Goal: Transaction & Acquisition: Purchase product/service

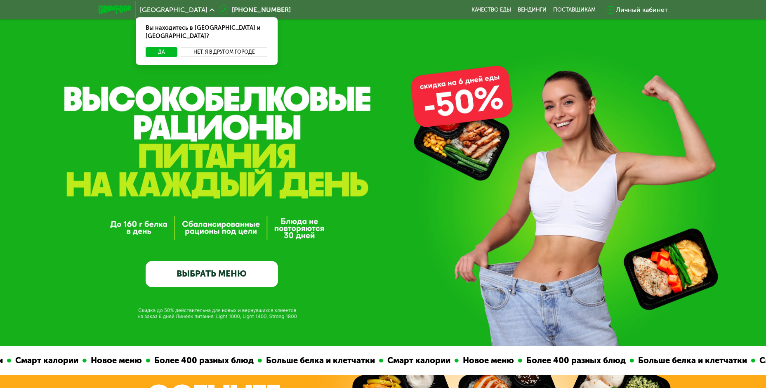
click at [207, 47] on button "Нет, я в другом городе" at bounding box center [224, 52] width 87 height 10
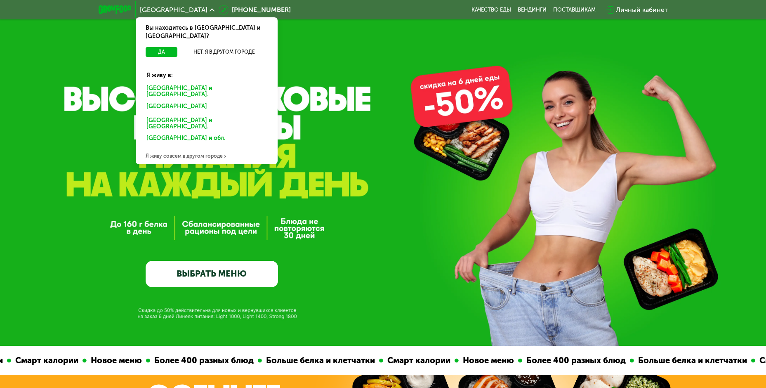
click at [189, 83] on div "Санкт-Петербурге и обл." at bounding box center [207, 91] width 132 height 17
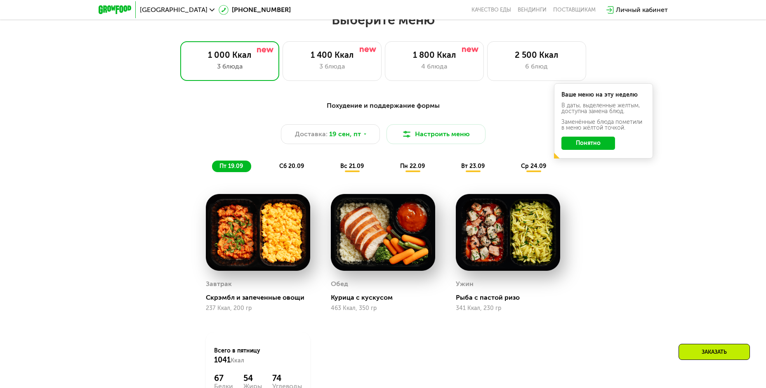
scroll to position [660, 0]
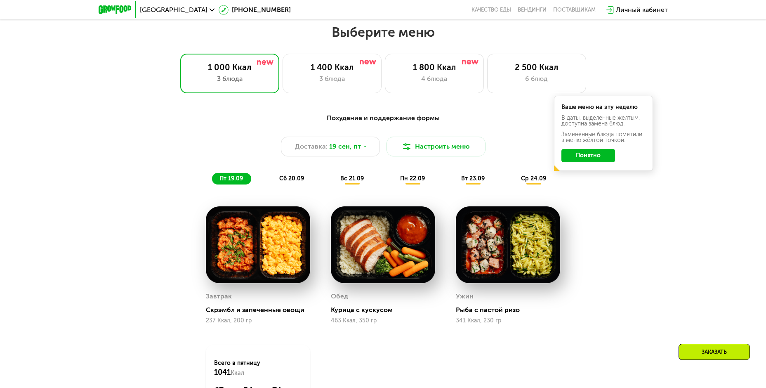
click at [285, 182] on span "сб 20.09" at bounding box center [291, 178] width 25 height 7
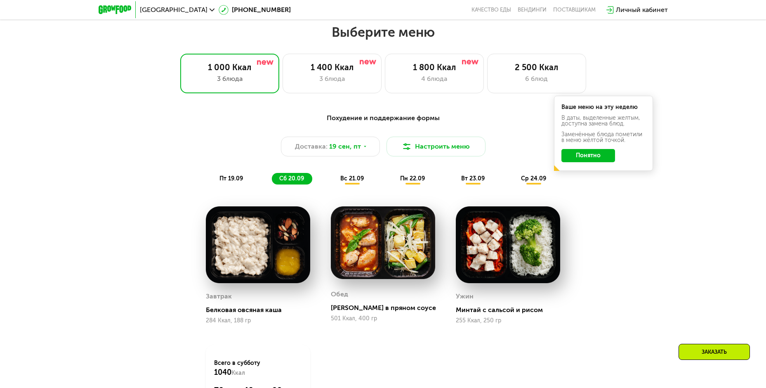
click at [355, 180] on span "вс 21.09" at bounding box center [352, 178] width 24 height 7
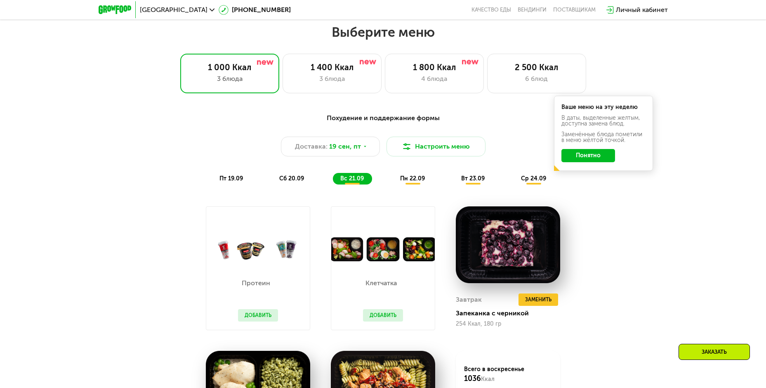
click at [281, 178] on span "сб 20.09" at bounding box center [291, 178] width 25 height 7
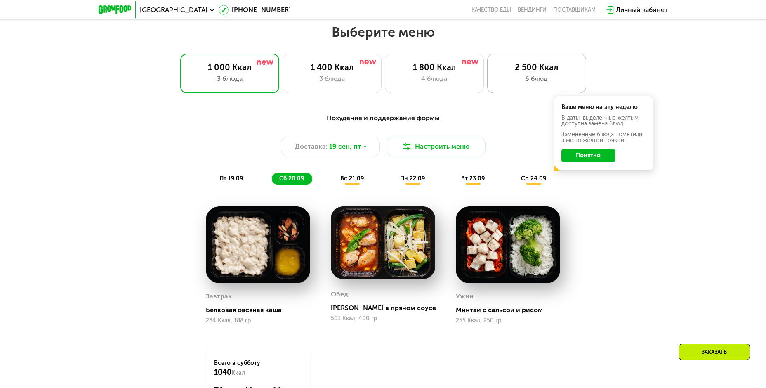
click at [512, 84] on div "6 блюд" at bounding box center [537, 79] width 82 height 10
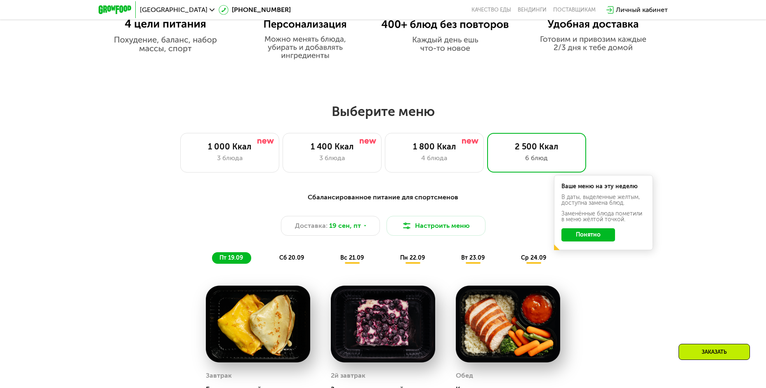
scroll to position [577, 0]
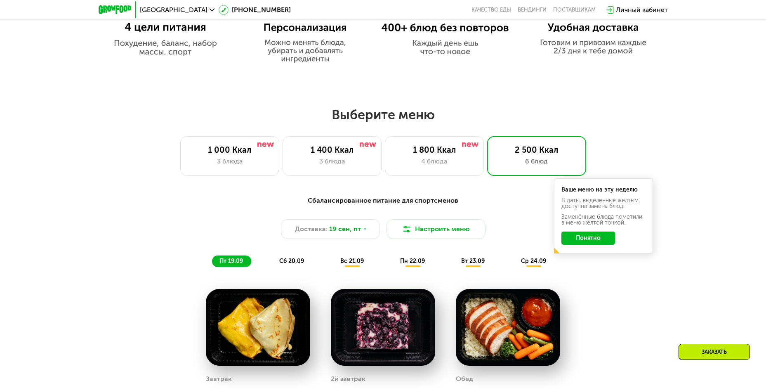
click at [599, 239] on button "Понятно" at bounding box center [588, 237] width 54 height 13
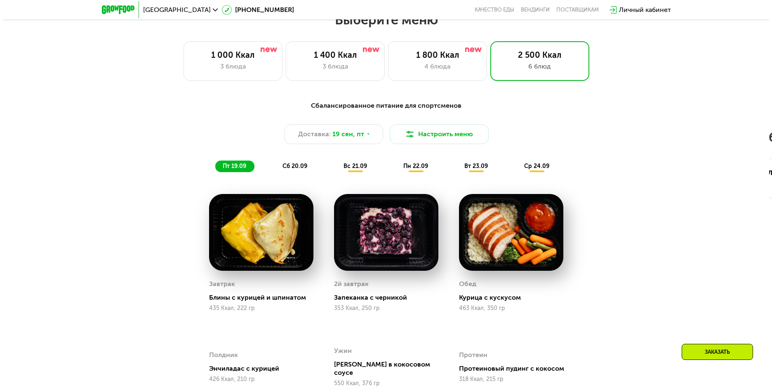
scroll to position [660, 0]
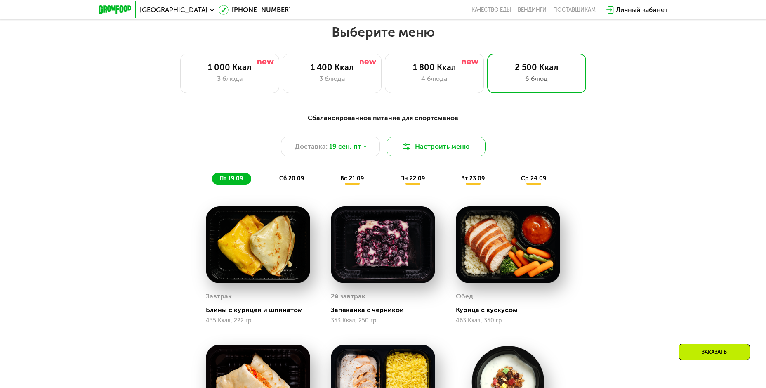
click at [419, 156] on button "Настроить меню" at bounding box center [435, 146] width 99 height 20
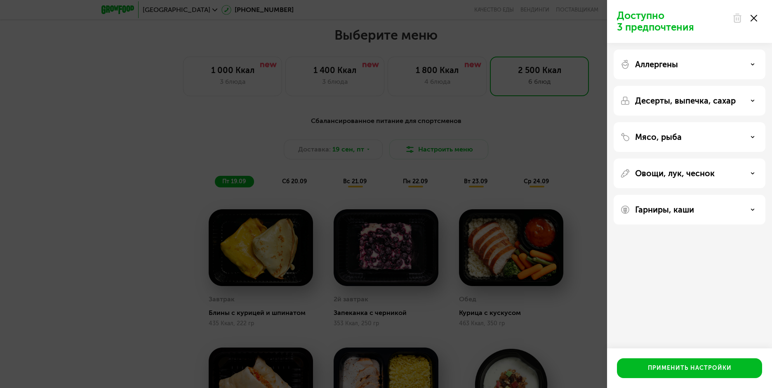
click at [734, 56] on div "Аллергены" at bounding box center [689, 64] width 152 height 30
click at [732, 59] on div "Аллергены" at bounding box center [689, 64] width 139 height 10
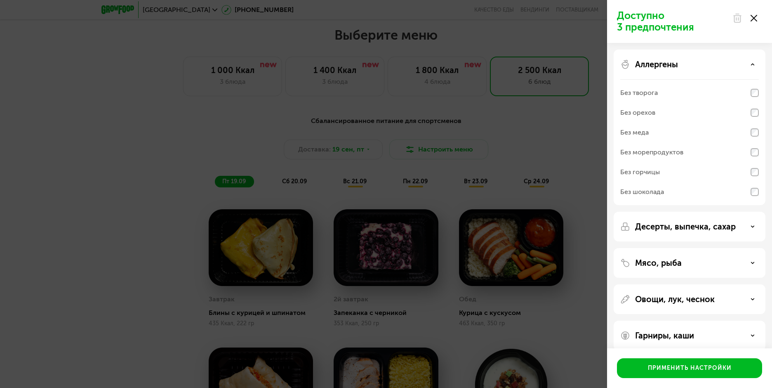
click at [734, 61] on div "Аллергены" at bounding box center [689, 64] width 139 height 10
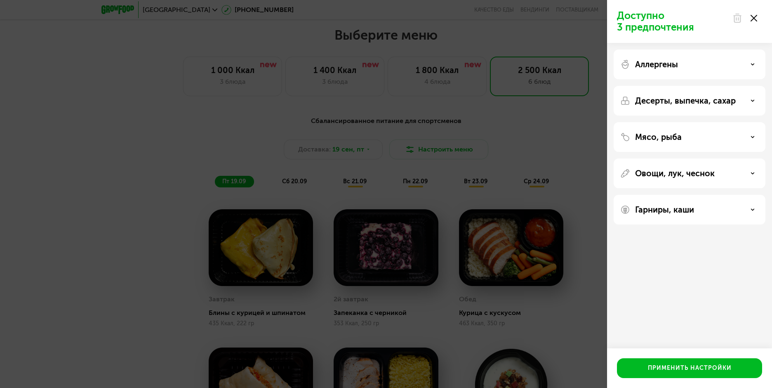
click at [719, 105] on p "Десерты, выпечка, сахар" at bounding box center [685, 101] width 101 height 10
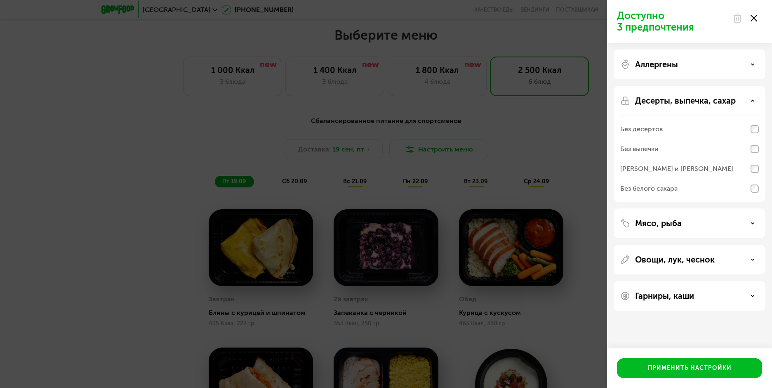
click at [719, 105] on p "Десерты, выпечка, сахар" at bounding box center [685, 101] width 101 height 10
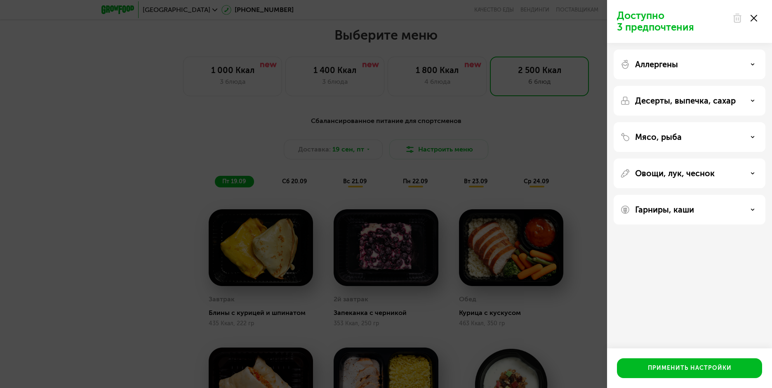
click at [700, 147] on div "Мясо, рыба" at bounding box center [689, 137] width 152 height 30
click at [703, 136] on div "Мясо, рыба" at bounding box center [689, 137] width 139 height 10
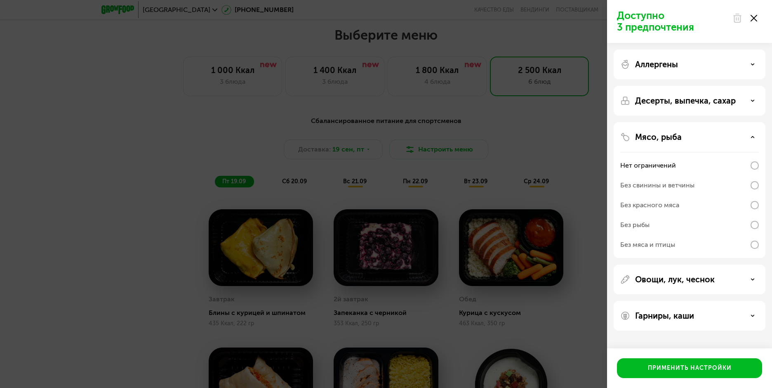
click at [725, 182] on div "Без свинины и ветчины" at bounding box center [689, 185] width 139 height 20
click at [689, 277] on p "Овощи, лук, чеснок" at bounding box center [675, 279] width 80 height 10
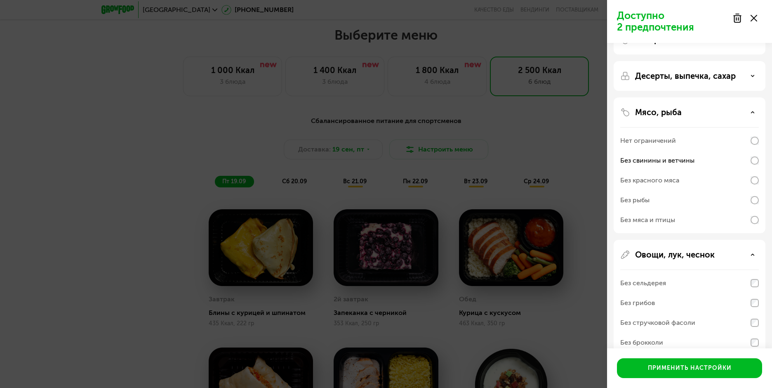
scroll to position [124, 0]
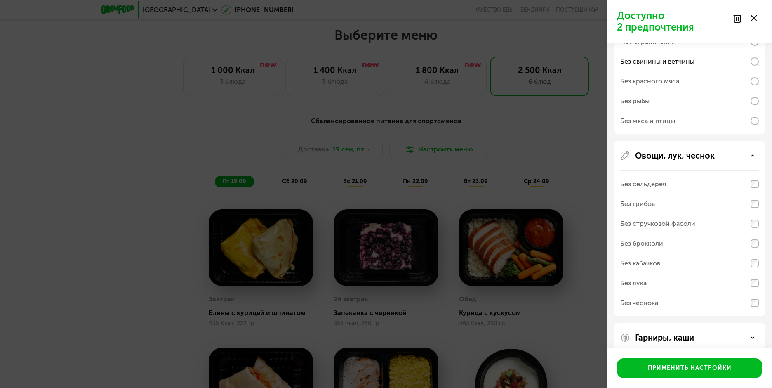
click at [670, 158] on p "Овощи, лук, чеснок" at bounding box center [675, 155] width 80 height 10
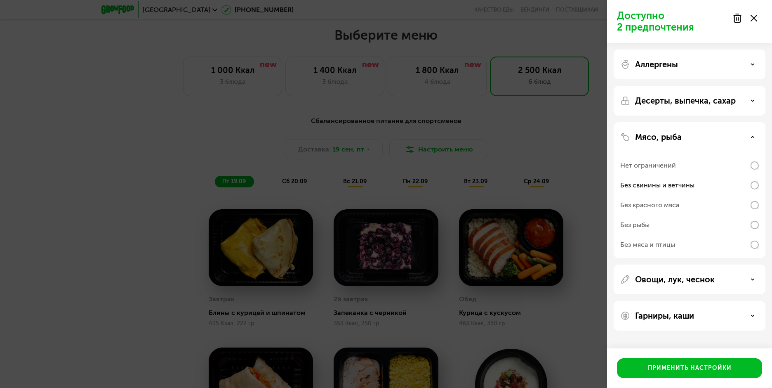
click at [700, 282] on p "Овощи, лук, чеснок" at bounding box center [675, 279] width 80 height 10
click at [687, 315] on p "Гарниры, каши" at bounding box center [664, 315] width 59 height 10
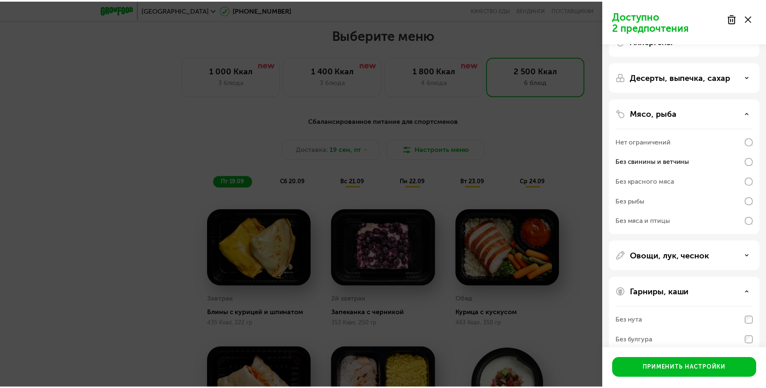
scroll to position [96, 0]
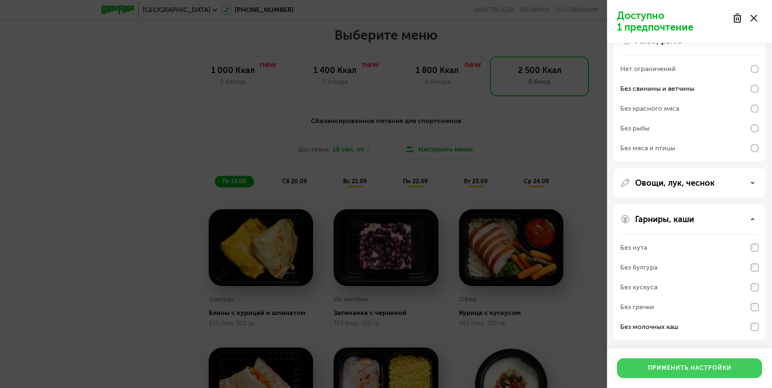
click at [707, 373] on button "Применить настройки" at bounding box center [689, 368] width 145 height 20
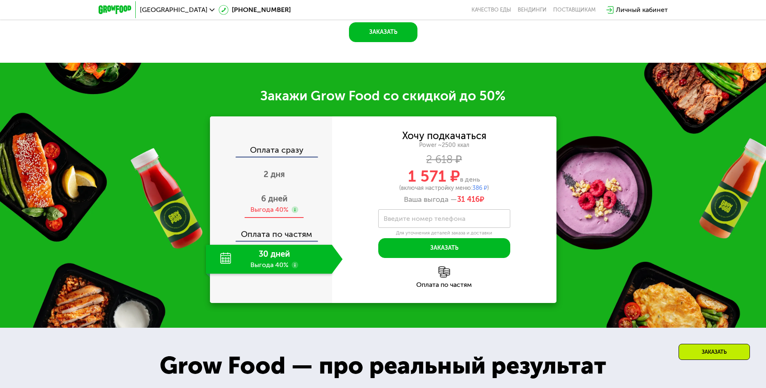
scroll to position [1237, 0]
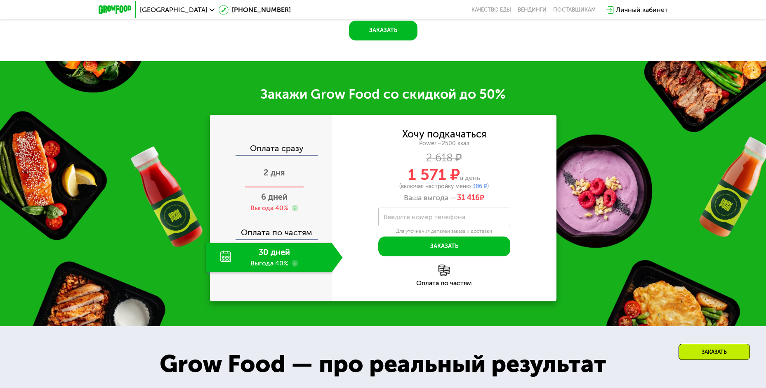
click at [283, 167] on span "2 дня" at bounding box center [273, 172] width 21 height 10
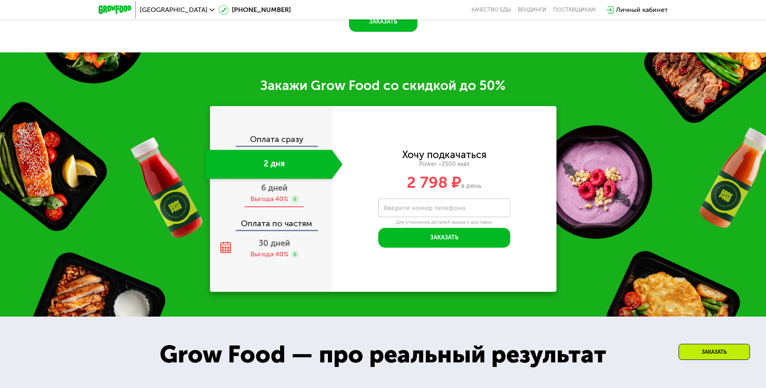
scroll to position [1216, 0]
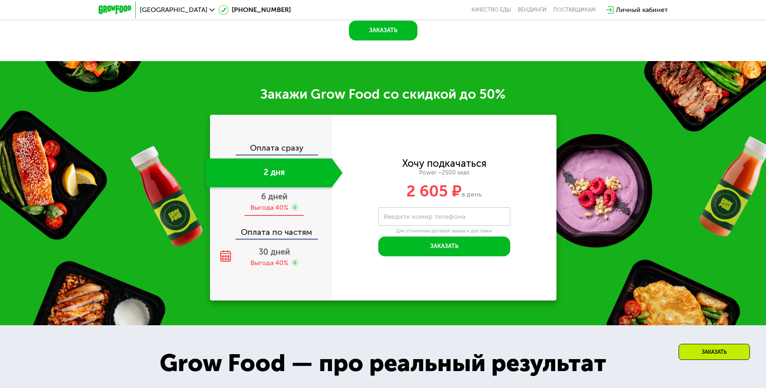
click at [282, 192] on span "6 дней" at bounding box center [274, 196] width 26 height 10
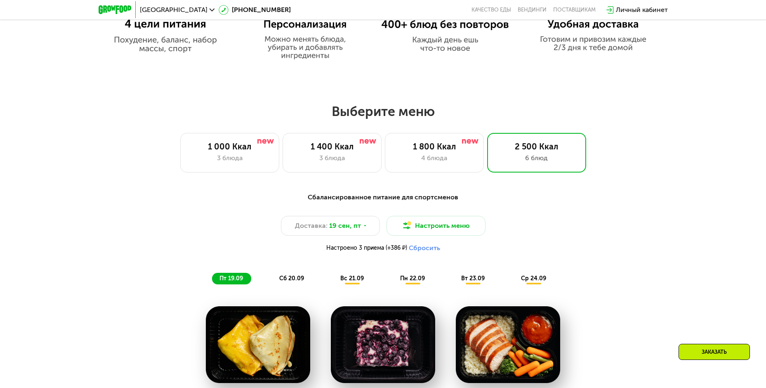
scroll to position [577, 0]
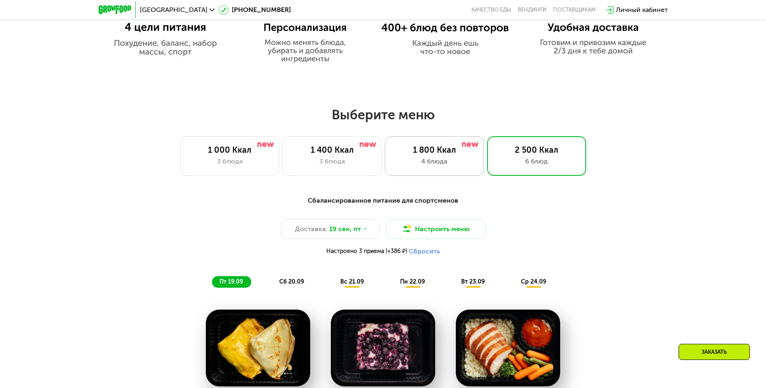
click at [448, 166] on div "4 блюда" at bounding box center [434, 161] width 82 height 10
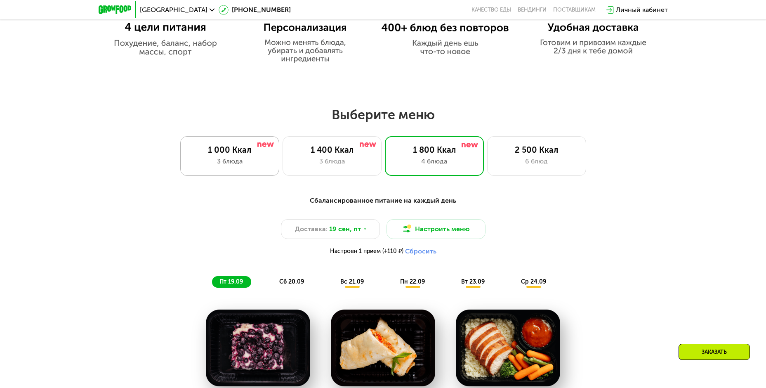
click at [254, 162] on div "3 блюда" at bounding box center [230, 161] width 82 height 10
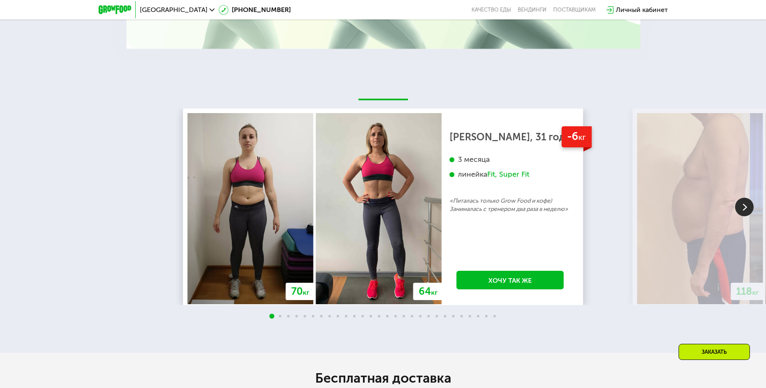
scroll to position [1773, 0]
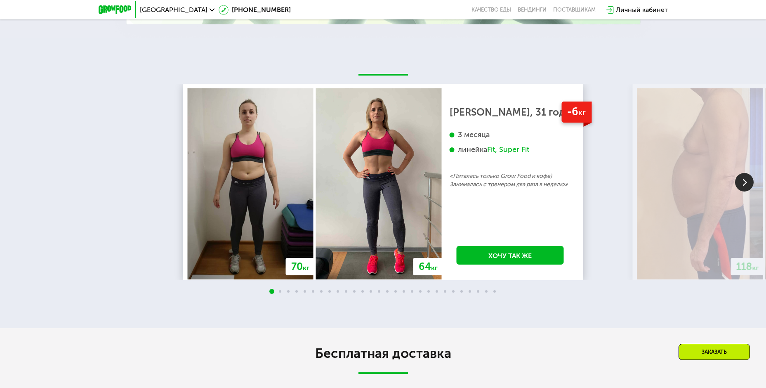
click at [740, 187] on img at bounding box center [744, 182] width 19 height 19
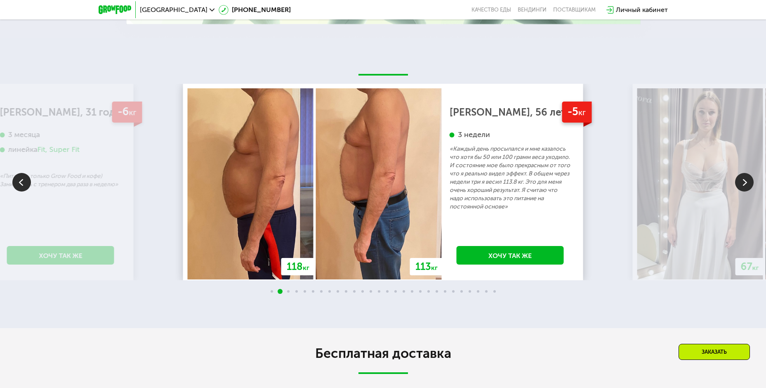
click at [740, 187] on img at bounding box center [744, 182] width 19 height 19
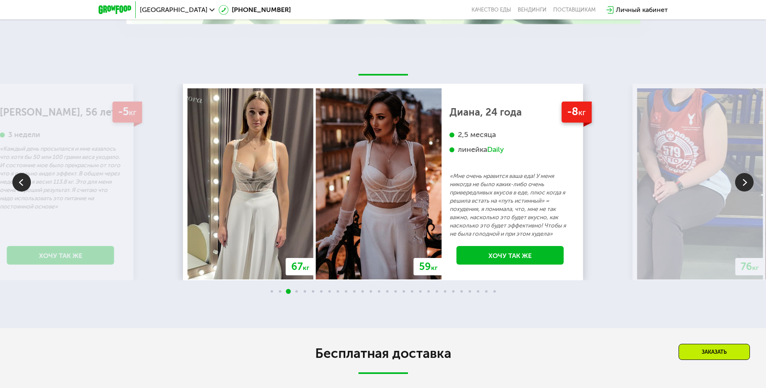
click at [742, 187] on img at bounding box center [744, 182] width 19 height 19
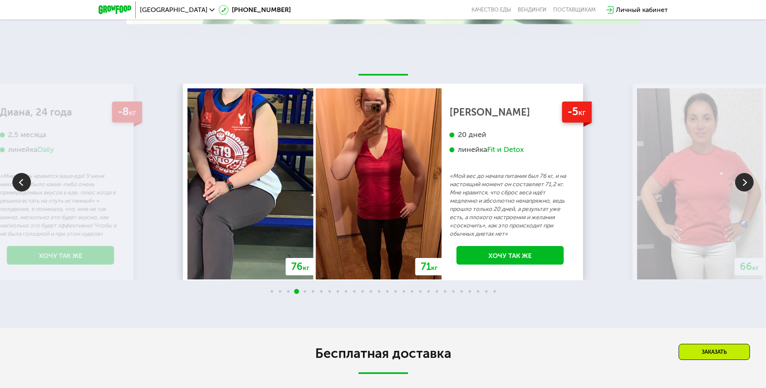
click at [742, 187] on img at bounding box center [744, 182] width 19 height 19
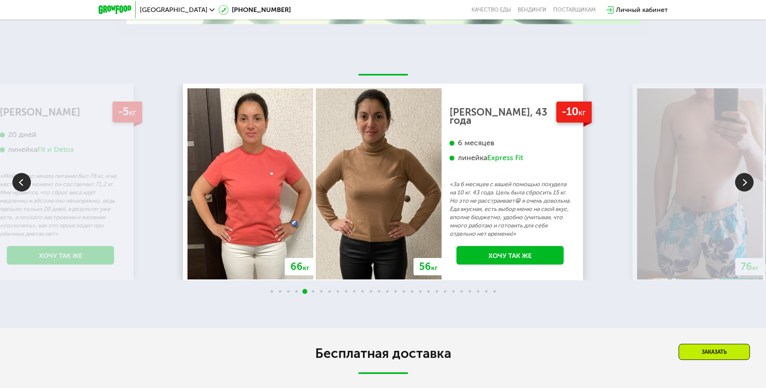
click at [742, 187] on img at bounding box center [744, 182] width 19 height 19
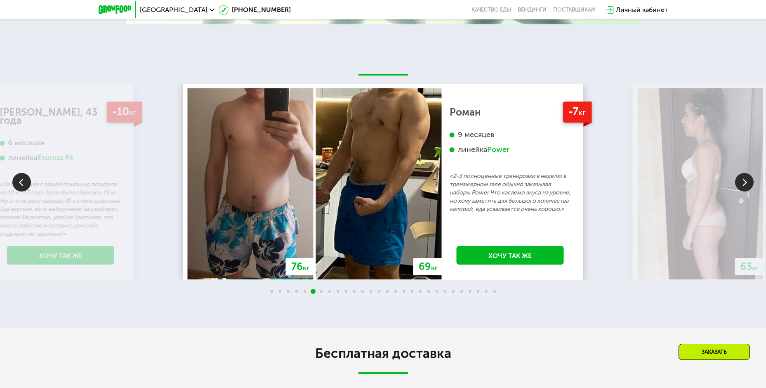
click at [743, 187] on img at bounding box center [744, 182] width 19 height 19
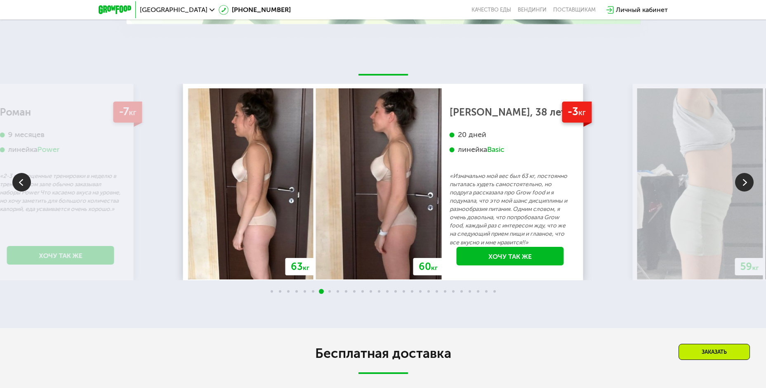
click at [745, 184] on img at bounding box center [744, 182] width 19 height 19
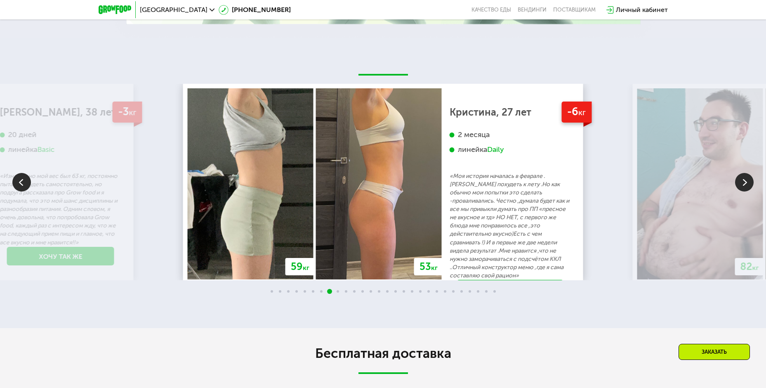
click at [745, 184] on img at bounding box center [744, 182] width 19 height 19
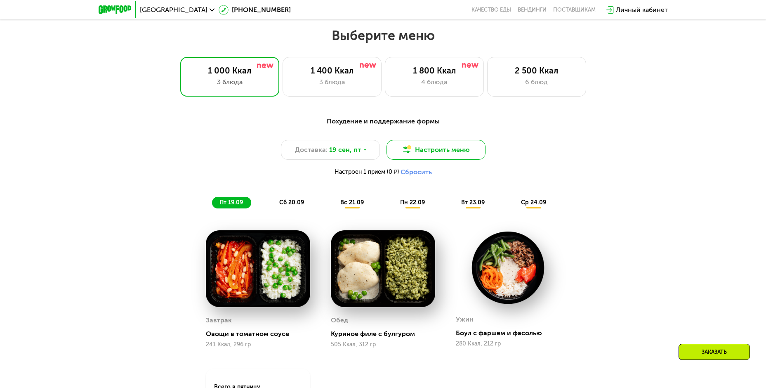
scroll to position [660, 0]
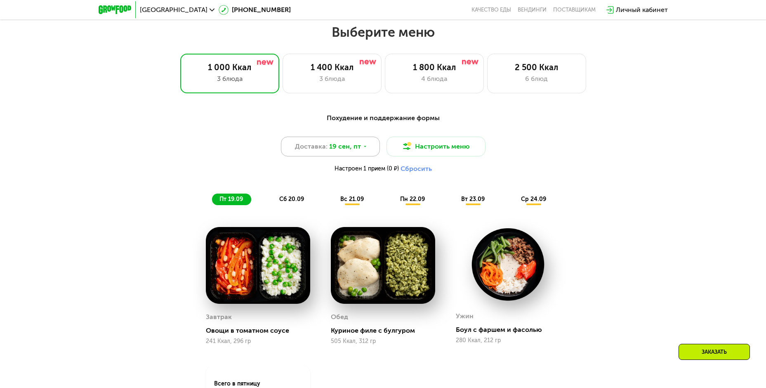
click at [355, 146] on span "19 сен, пт" at bounding box center [345, 146] width 32 height 10
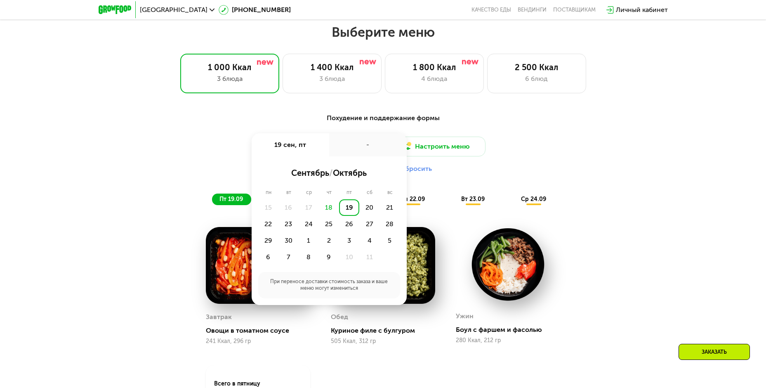
click at [355, 146] on div "-" at bounding box center [368, 144] width 78 height 23
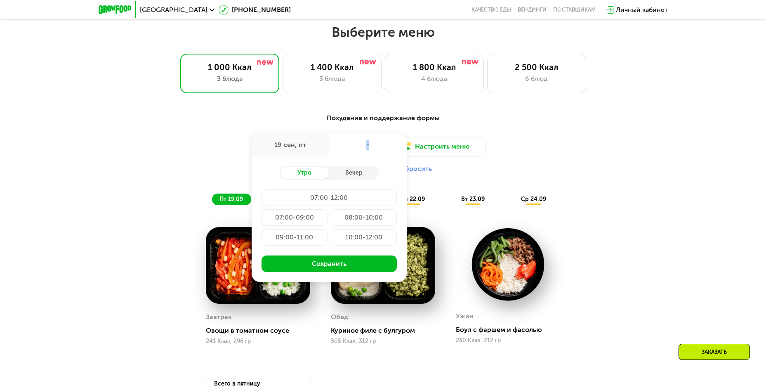
click at [355, 146] on div "-" at bounding box center [368, 144] width 78 height 23
click at [266, 118] on div "Похудение и поддержание формы" at bounding box center [383, 118] width 488 height 10
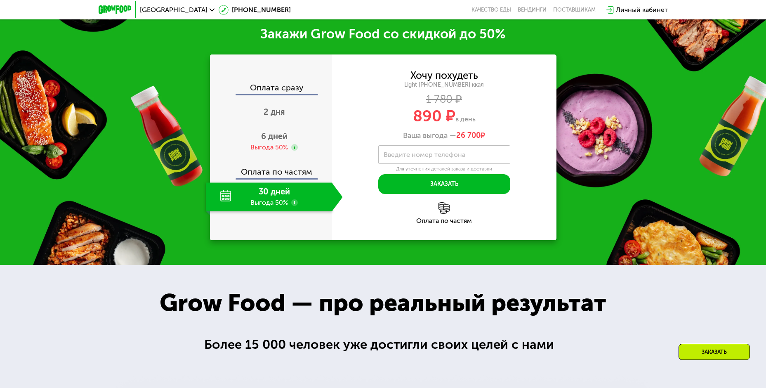
scroll to position [1154, 0]
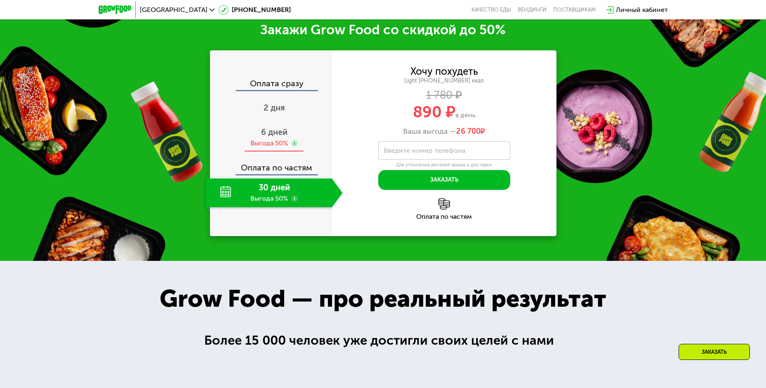
click at [281, 137] on span "6 дней" at bounding box center [274, 132] width 26 height 10
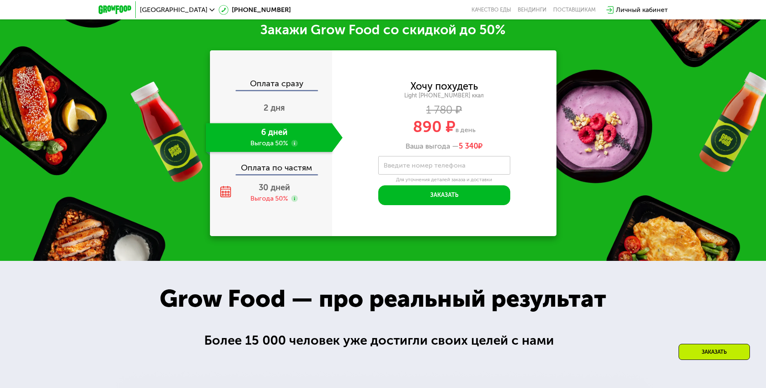
click at [281, 165] on div "Оплата по частям" at bounding box center [271, 164] width 121 height 19
click at [280, 171] on div "Оплата по частям" at bounding box center [271, 164] width 121 height 19
click at [296, 195] on div "30 дней Выгода 50%" at bounding box center [274, 192] width 137 height 29
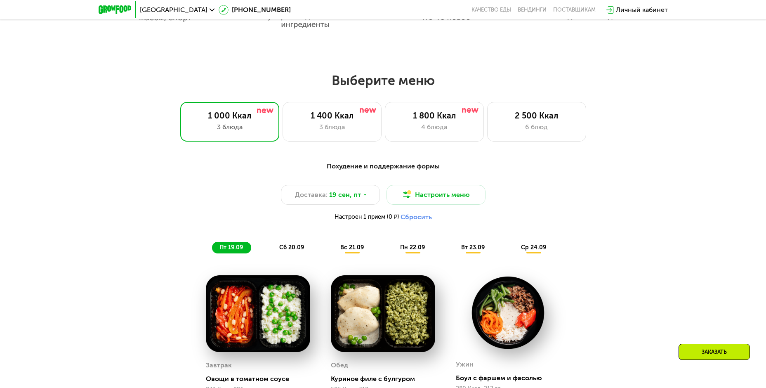
scroll to position [618, 0]
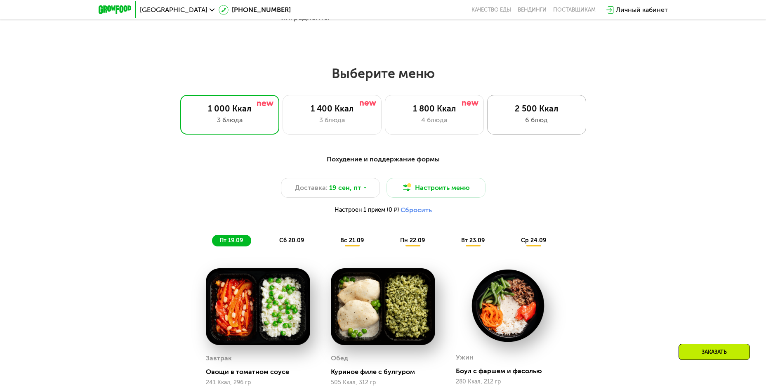
click at [556, 106] on div "2 500 Ккал" at bounding box center [537, 108] width 82 height 10
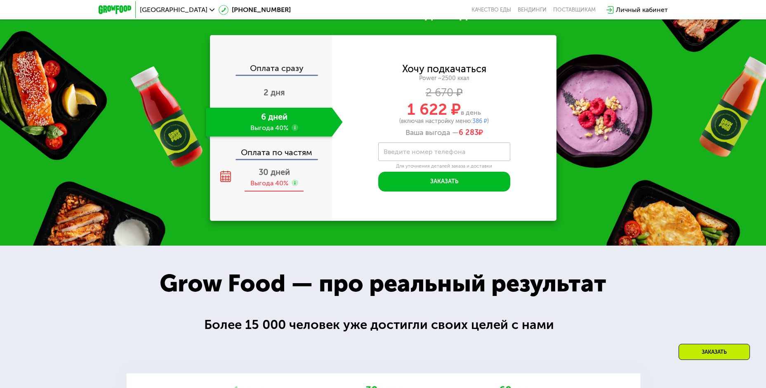
scroll to position [1319, 0]
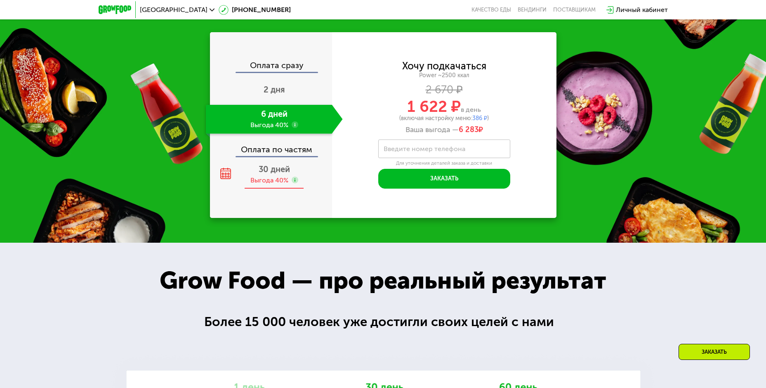
click at [294, 177] on use at bounding box center [294, 179] width 7 height 7
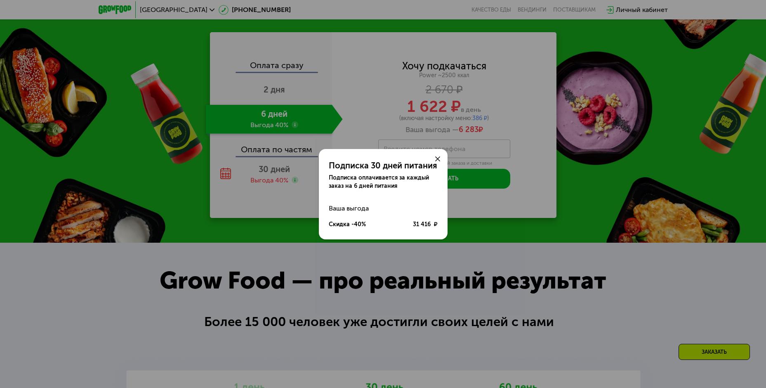
click at [434, 159] on div at bounding box center [438, 159] width 20 height 20
click at [432, 162] on div at bounding box center [438, 159] width 20 height 20
click at [436, 159] on icon at bounding box center [437, 158] width 5 height 5
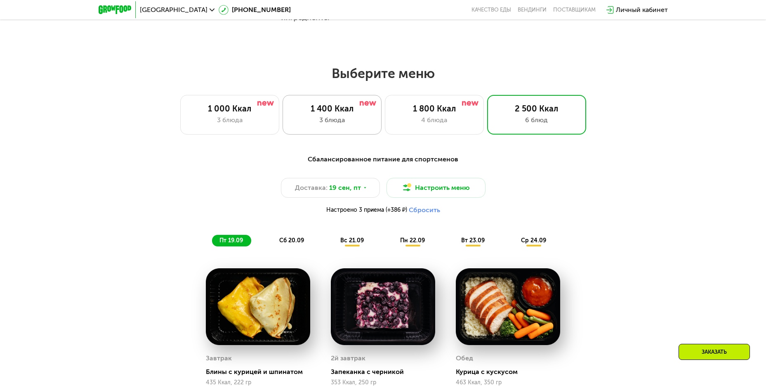
click at [348, 122] on div "3 блюда" at bounding box center [332, 120] width 82 height 10
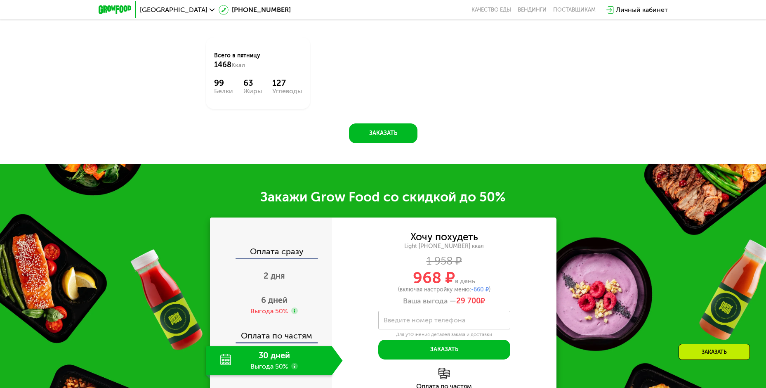
scroll to position [1059, 0]
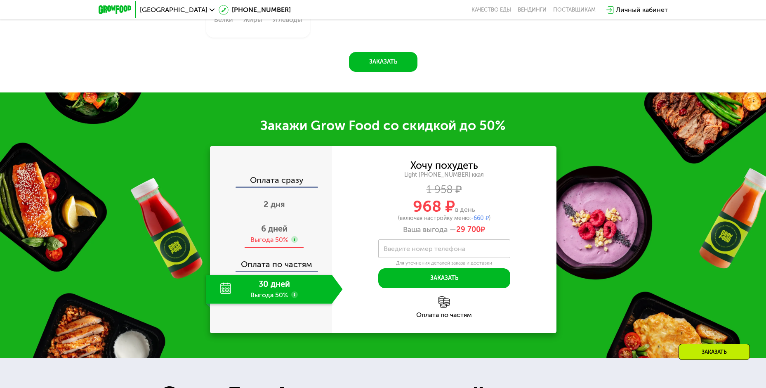
click at [267, 230] on span "6 дней" at bounding box center [274, 228] width 26 height 10
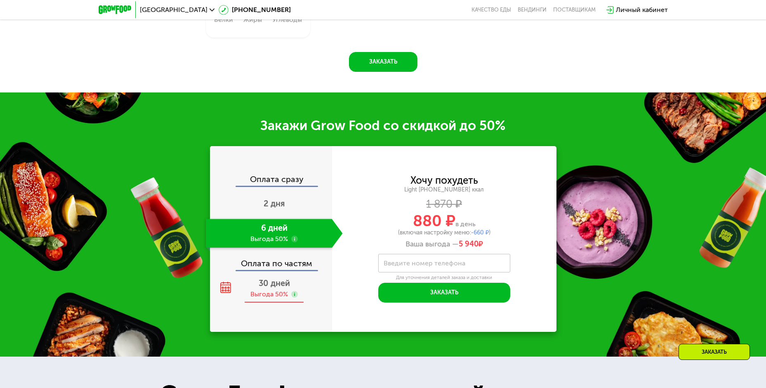
click at [273, 288] on span "30 дней" at bounding box center [274, 283] width 31 height 10
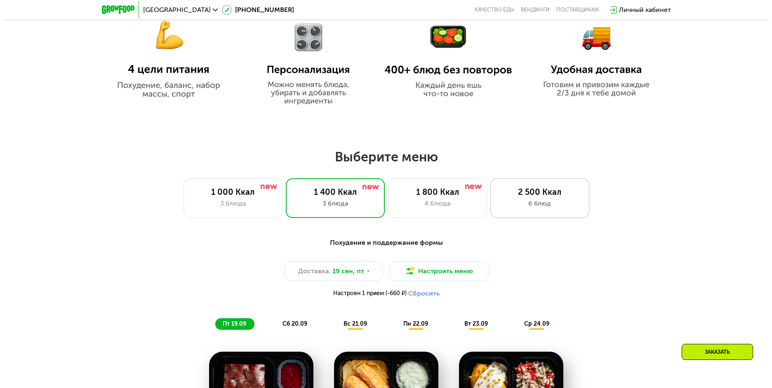
scroll to position [660, 0]
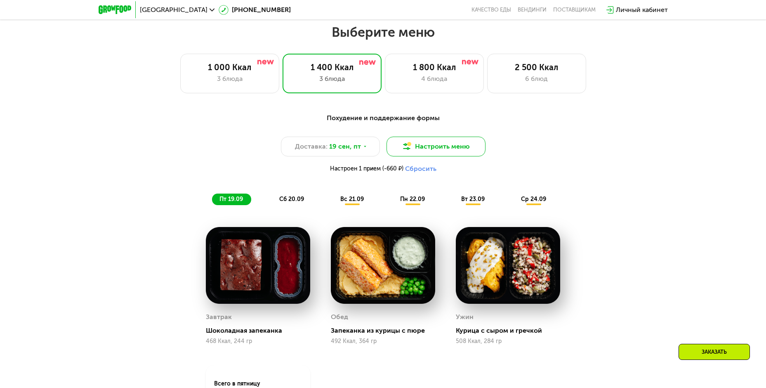
click at [463, 155] on button "Настроить меню" at bounding box center [435, 146] width 99 height 20
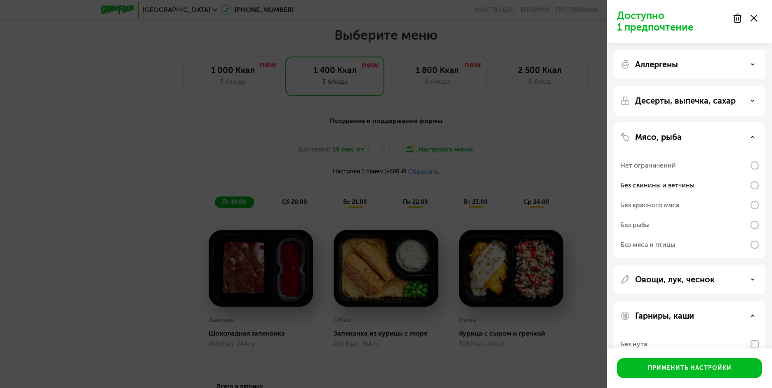
click at [740, 75] on div "Аллергены" at bounding box center [689, 64] width 152 height 30
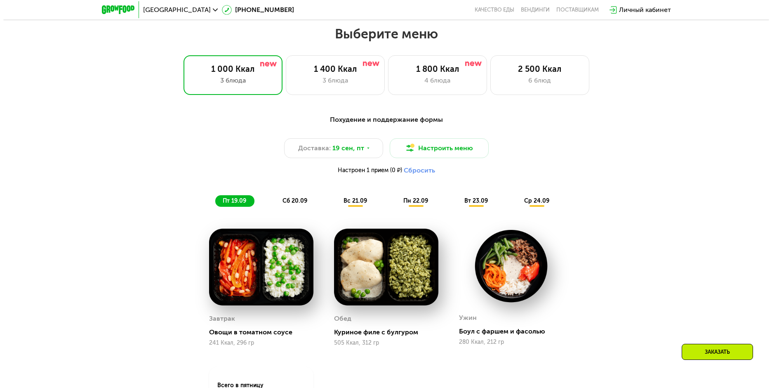
scroll to position [701, 0]
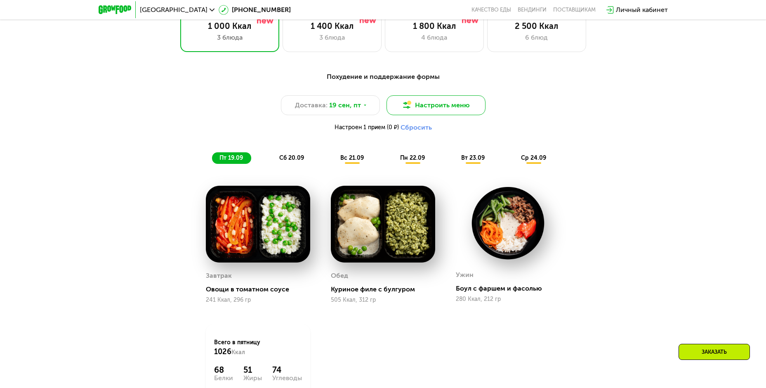
click at [444, 110] on button "Настроить меню" at bounding box center [435, 105] width 99 height 20
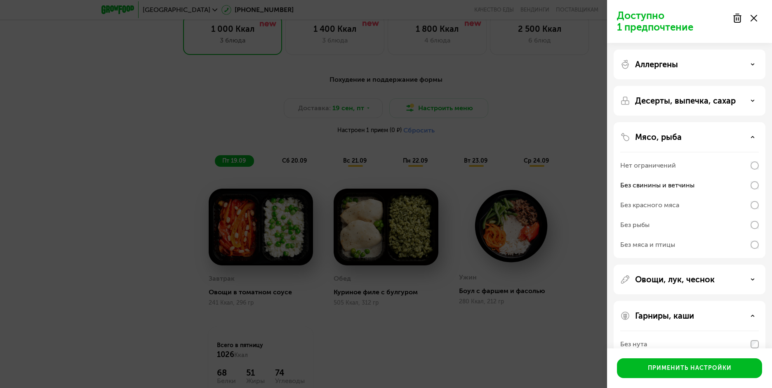
click at [743, 21] on div at bounding box center [744, 18] width 35 height 16
click at [739, 21] on use at bounding box center [736, 18] width 7 height 8
click at [736, 19] on use at bounding box center [736, 18] width 7 height 8
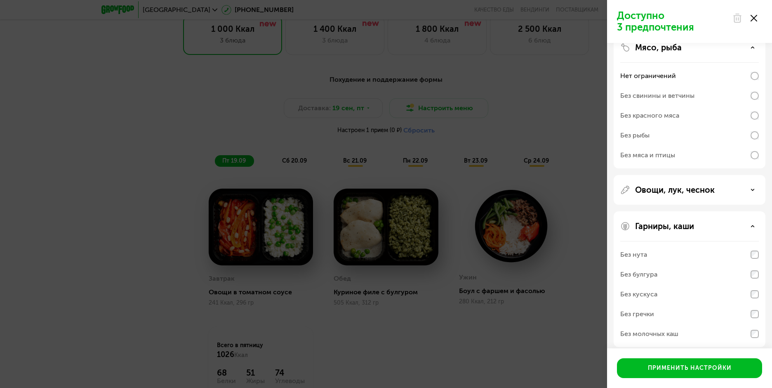
scroll to position [96, 0]
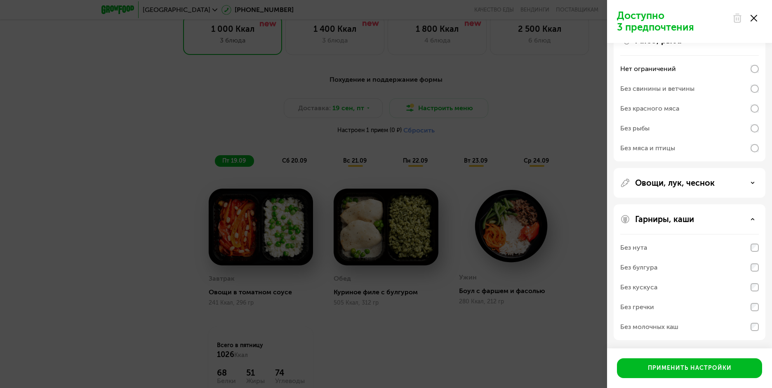
click at [753, 21] on div at bounding box center [744, 18] width 35 height 16
click at [752, 23] on div at bounding box center [744, 18] width 35 height 16
click at [754, 19] on use at bounding box center [753, 18] width 7 height 7
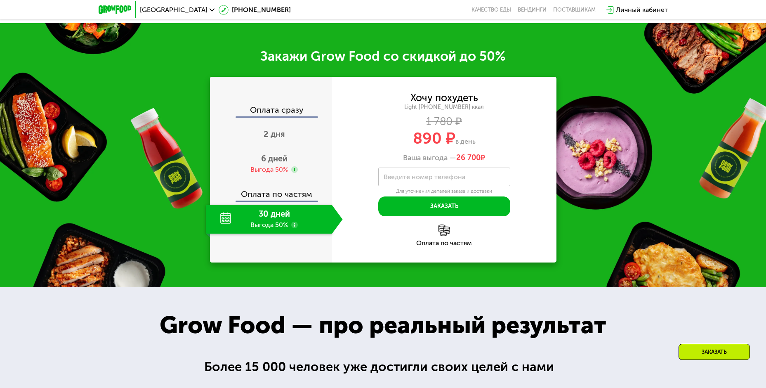
scroll to position [1154, 0]
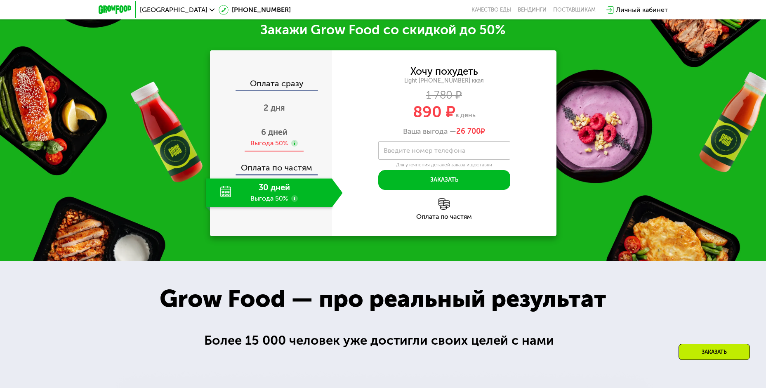
click at [263, 126] on div "6 дней Выгода 50%" at bounding box center [274, 137] width 137 height 29
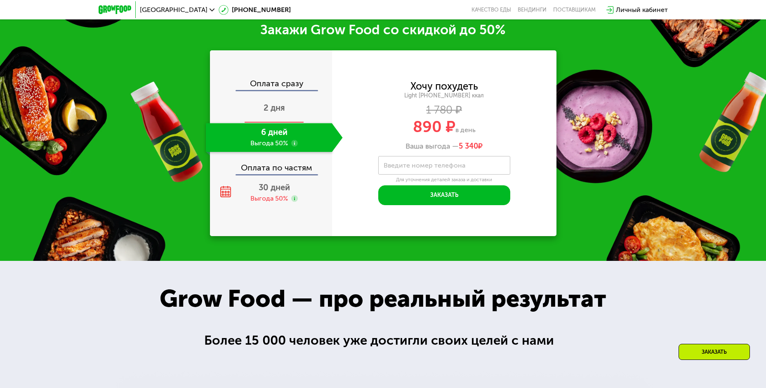
click at [279, 113] on span "2 дня" at bounding box center [273, 108] width 21 height 10
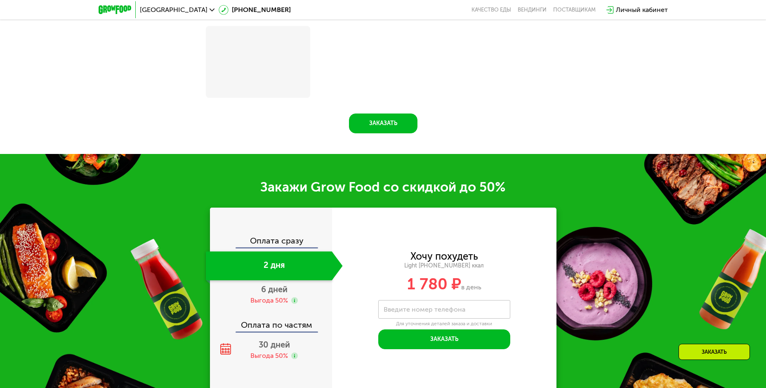
scroll to position [1311, 0]
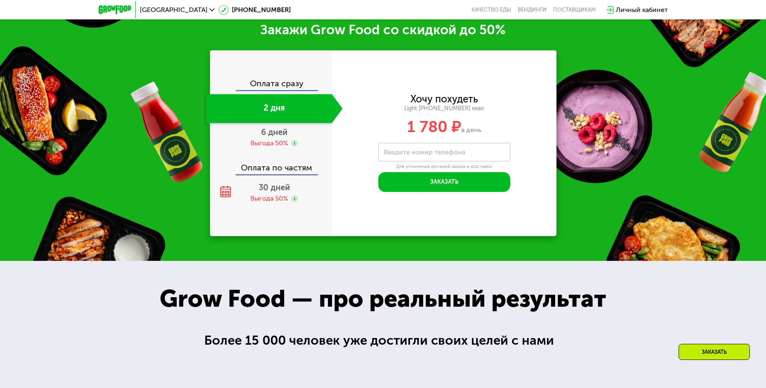
click at [275, 123] on div "2 дня" at bounding box center [269, 108] width 126 height 29
click at [275, 133] on span "6 дней" at bounding box center [274, 132] width 26 height 10
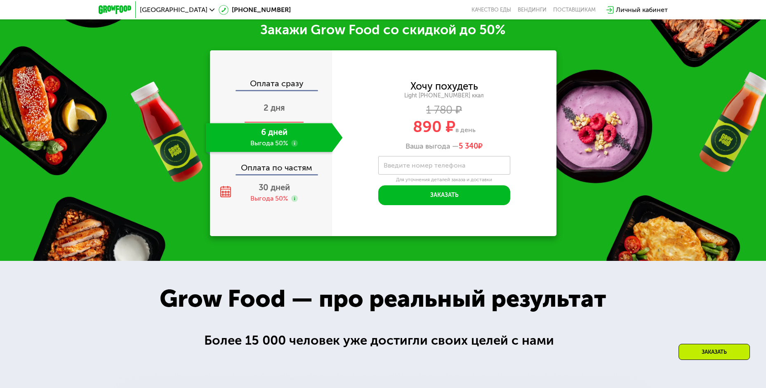
click at [280, 113] on span "2 дня" at bounding box center [273, 108] width 21 height 10
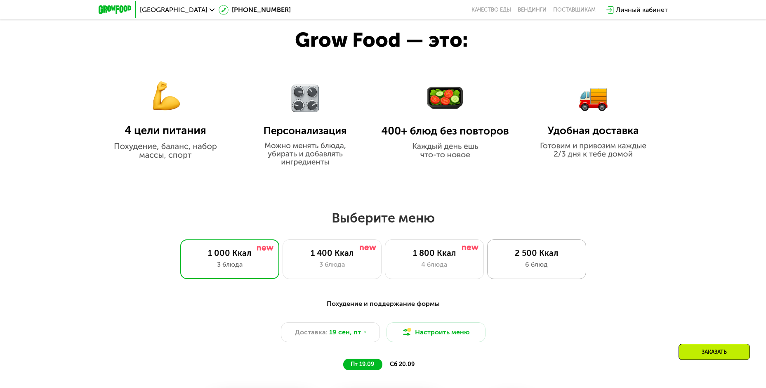
click at [519, 263] on div "6 блюд" at bounding box center [537, 264] width 82 height 10
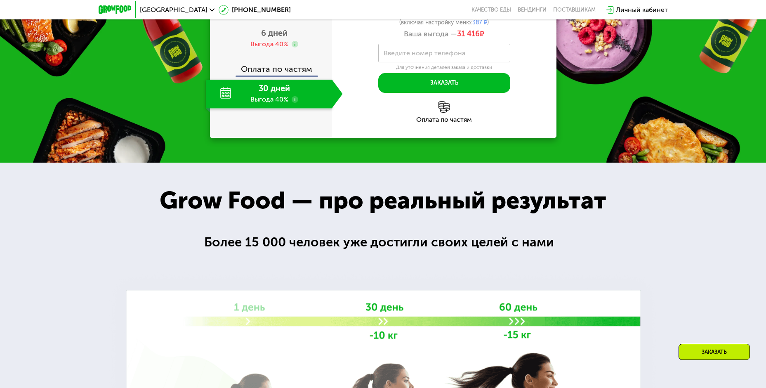
scroll to position [1238, 0]
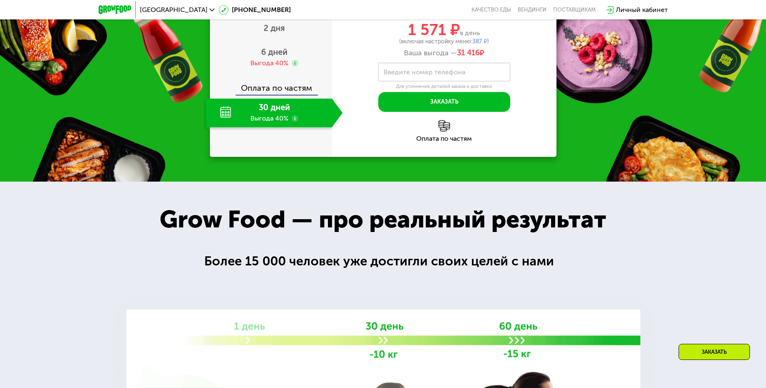
click at [261, 127] on div "30 дней Выгода 40%" at bounding box center [269, 113] width 126 height 29
click at [259, 72] on div "6 дней Выгода 40%" at bounding box center [274, 57] width 137 height 29
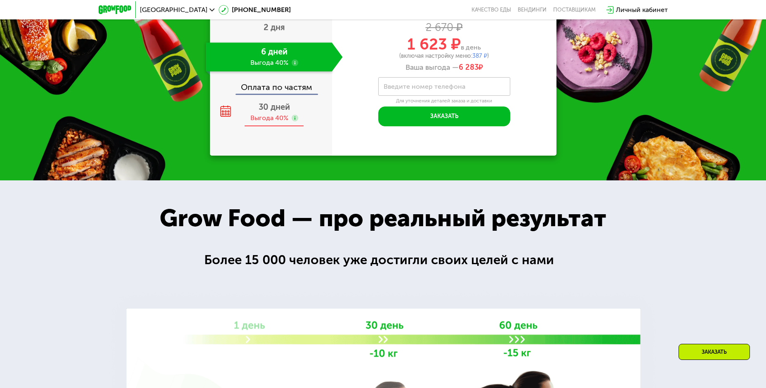
click at [259, 127] on div "30 дней Выгода 40%" at bounding box center [269, 112] width 126 height 29
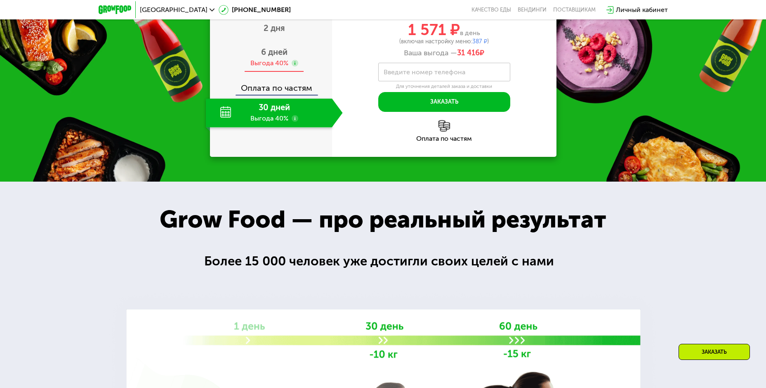
click at [259, 72] on div "6 дней Выгода 40%" at bounding box center [274, 57] width 137 height 29
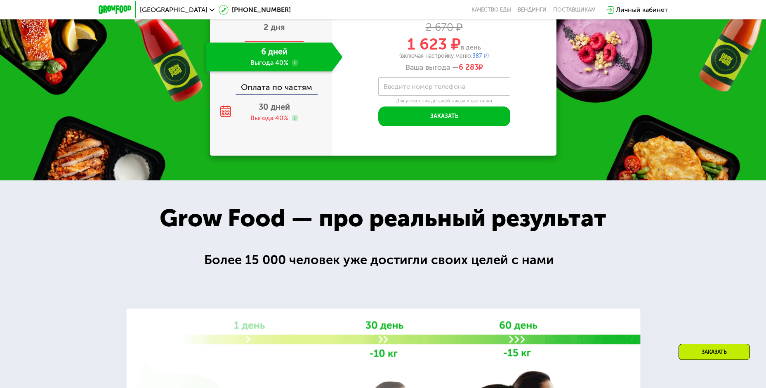
click at [277, 32] on span "2 дня" at bounding box center [273, 27] width 21 height 10
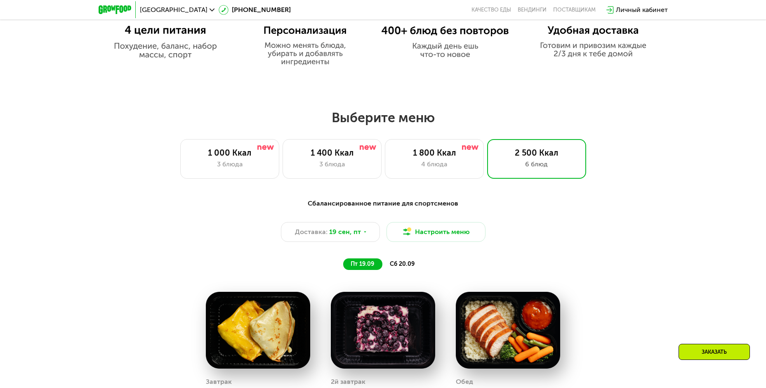
scroll to position [599, 0]
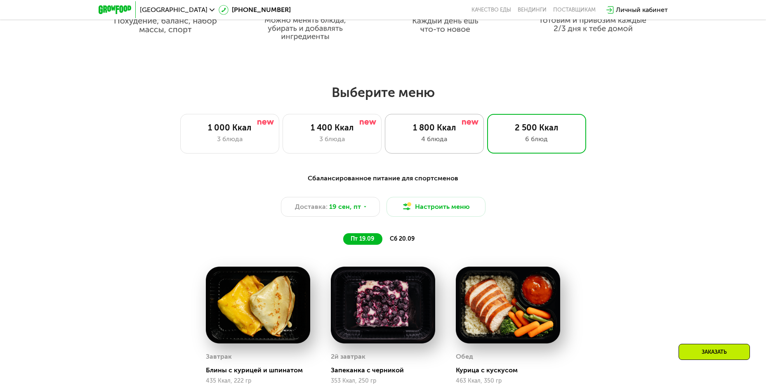
click at [422, 143] on div "4 блюда" at bounding box center [434, 139] width 82 height 10
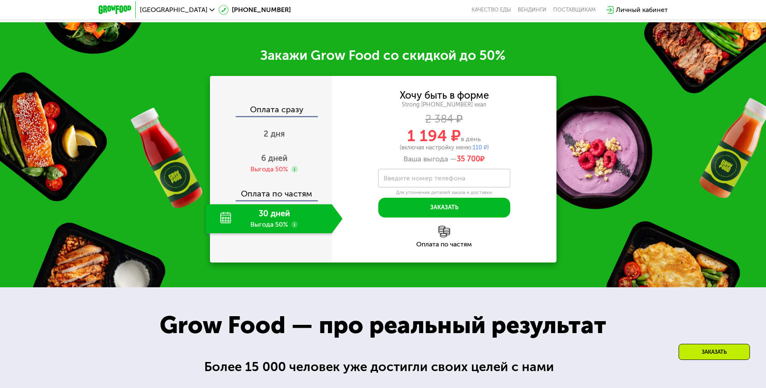
scroll to position [1177, 0]
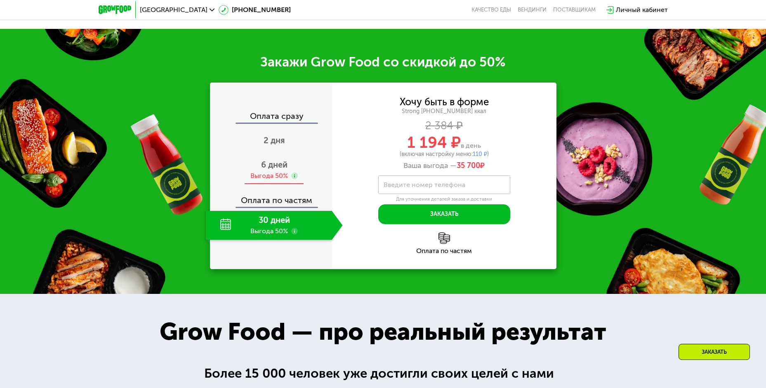
click at [268, 155] on div "6 дней Выгода 50%" at bounding box center [274, 169] width 137 height 29
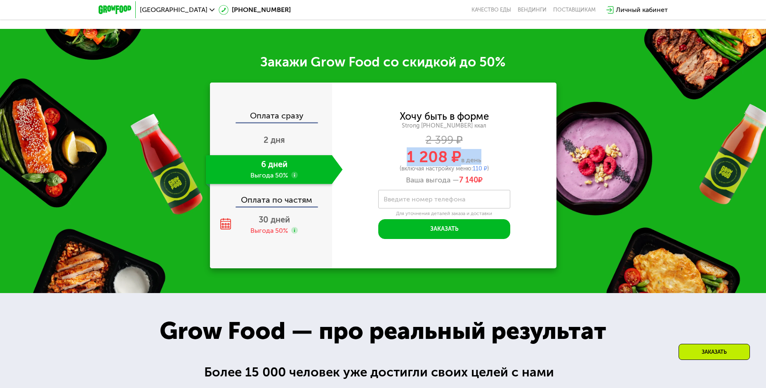
drag, startPoint x: 409, startPoint y: 153, endPoint x: 481, endPoint y: 156, distance: 72.2
click at [480, 152] on div "1 208 ₽ в день" at bounding box center [444, 157] width 224 height 16
drag, startPoint x: 482, startPoint y: 155, endPoint x: 409, endPoint y: 156, distance: 73.8
click at [409, 156] on div "1 208 ₽ в день" at bounding box center [444, 157] width 224 height 16
copy div "1 208 ₽ в день"
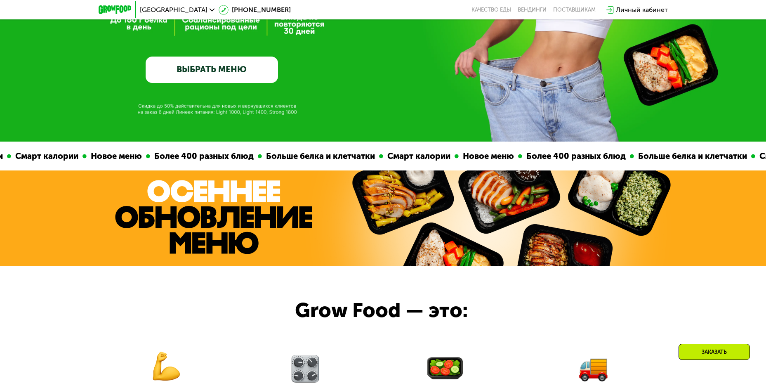
scroll to position [187, 0]
